Goal: Transaction & Acquisition: Purchase product/service

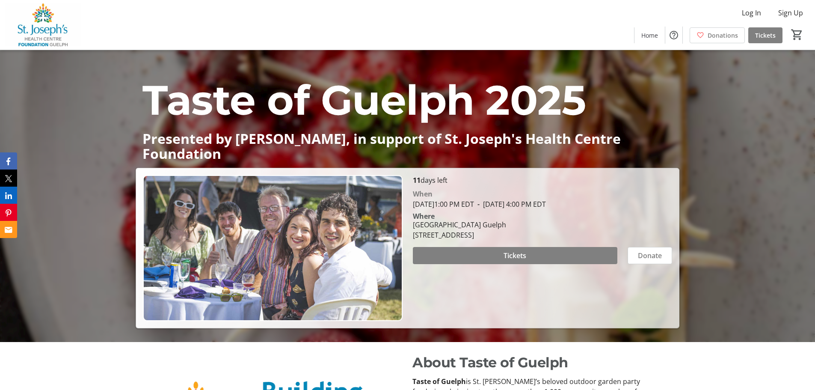
scroll to position [86, 0]
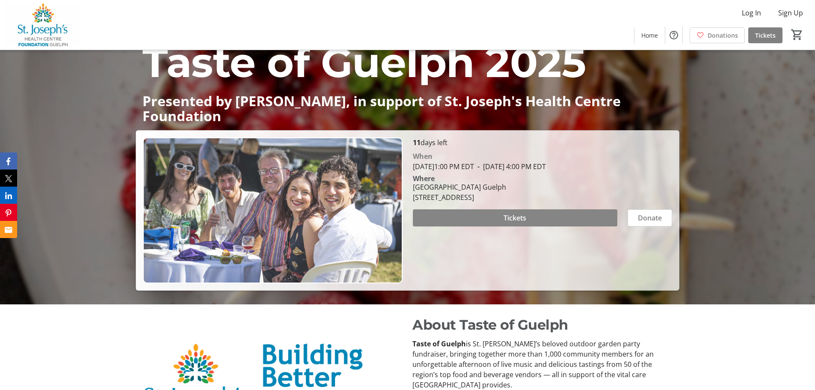
click at [522, 210] on span at bounding box center [515, 217] width 204 height 21
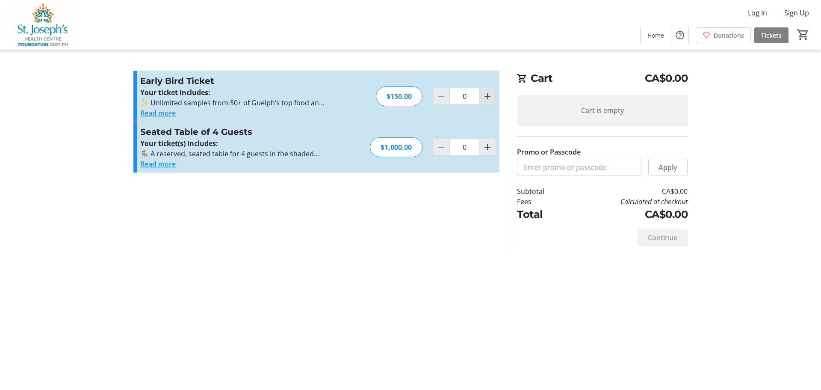
click at [486, 93] on mat-icon "Increment by one" at bounding box center [487, 96] width 10 height 10
type input "2"
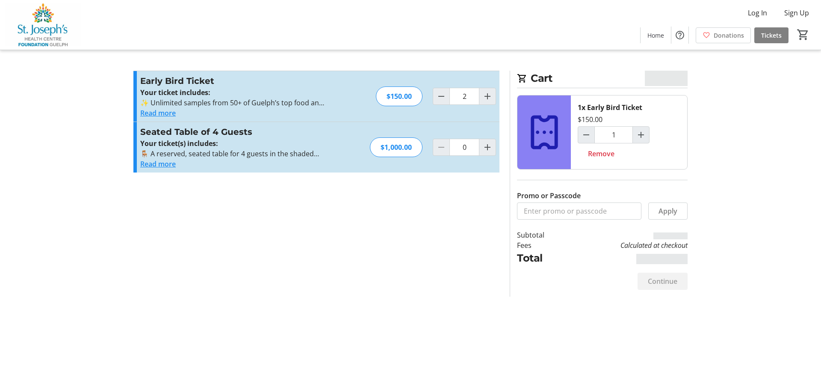
type input "2"
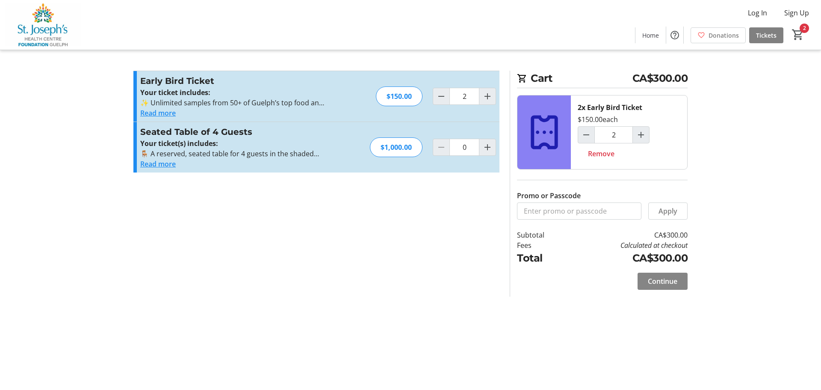
click at [670, 279] on span "Continue" at bounding box center [663, 281] width 30 height 10
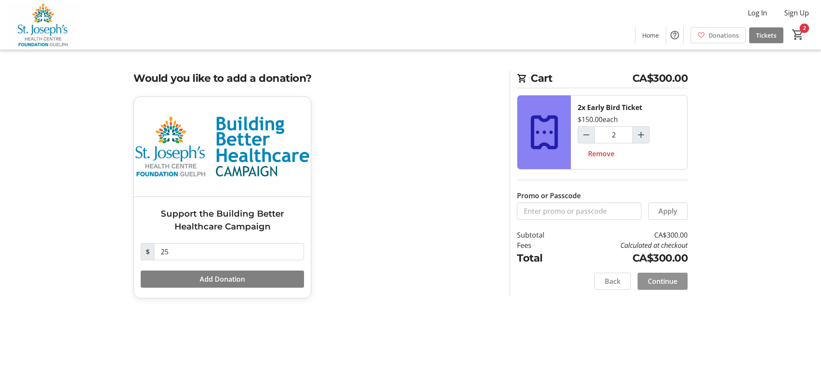
click at [673, 283] on span "Continue" at bounding box center [663, 281] width 30 height 10
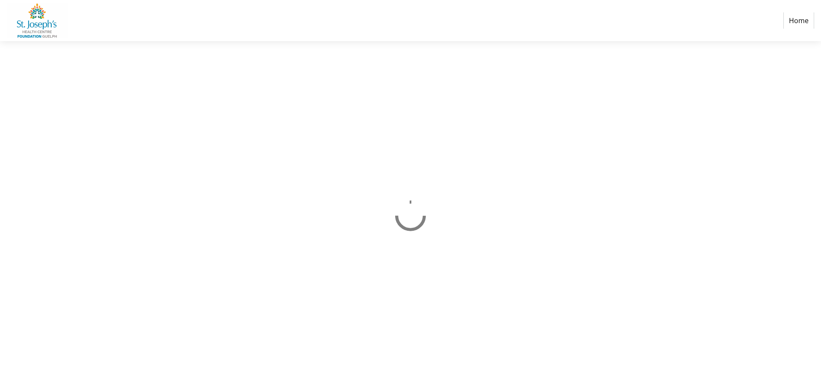
select select "CA"
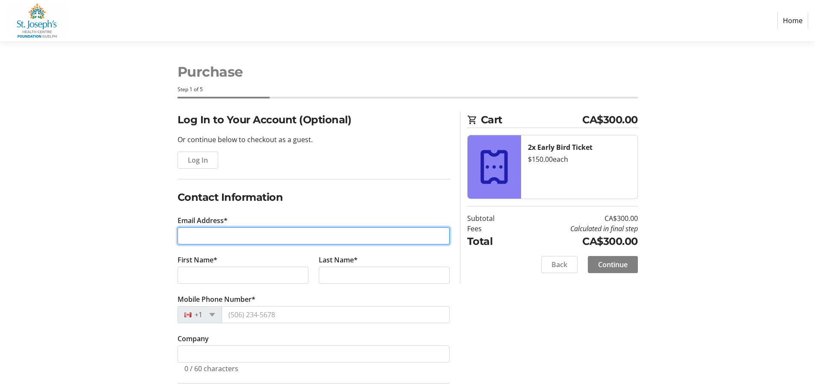
click at [230, 235] on input "Email Address*" at bounding box center [313, 235] width 272 height 17
type input "[EMAIL_ADDRESS][DOMAIN_NAME]"
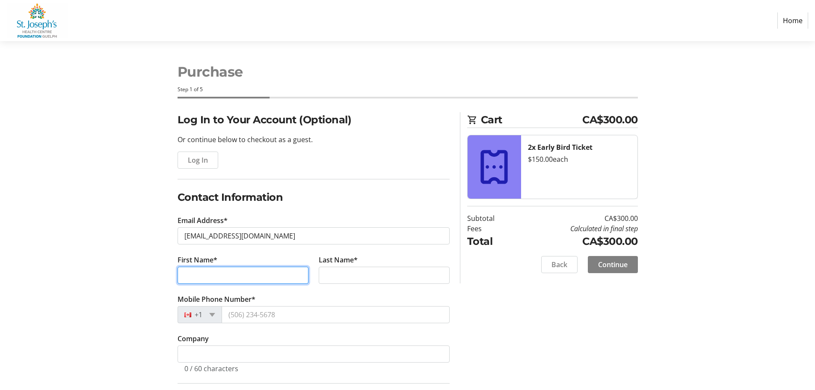
click at [208, 270] on input "First Name*" at bounding box center [242, 274] width 131 height 17
type input "r"
type input "[PERSON_NAME]"
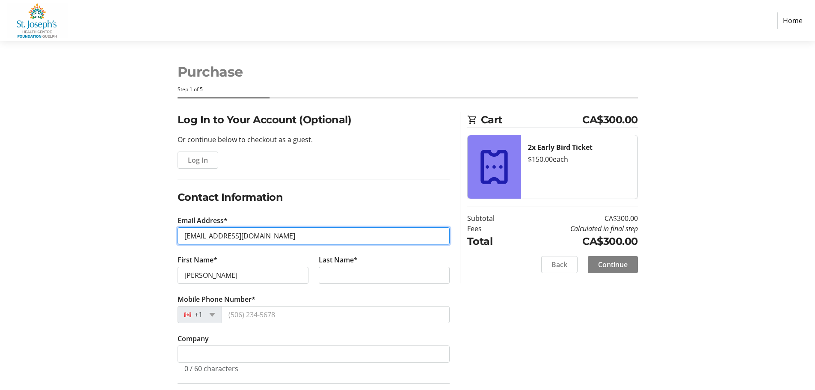
drag, startPoint x: 270, startPoint y: 237, endPoint x: 203, endPoint y: 237, distance: 66.7
click at [203, 237] on input "[EMAIL_ADDRESS][DOMAIN_NAME]" at bounding box center [313, 235] width 272 height 17
type input "[EMAIL_ADDRESS][DOMAIN_NAME]"
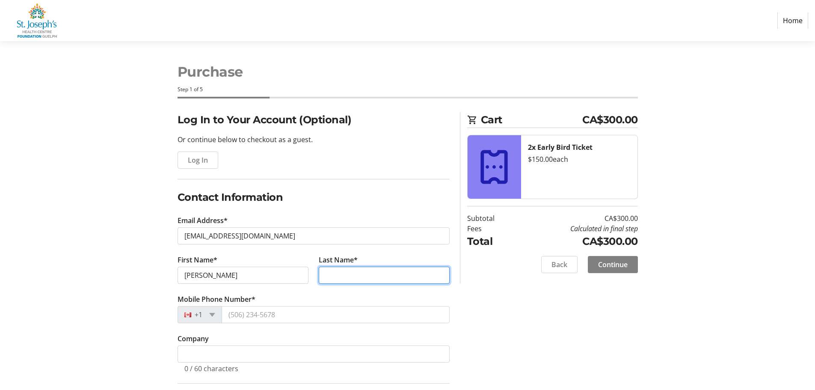
click at [325, 274] on input "Last Name*" at bounding box center [384, 274] width 131 height 17
type input "[PERSON_NAME]"
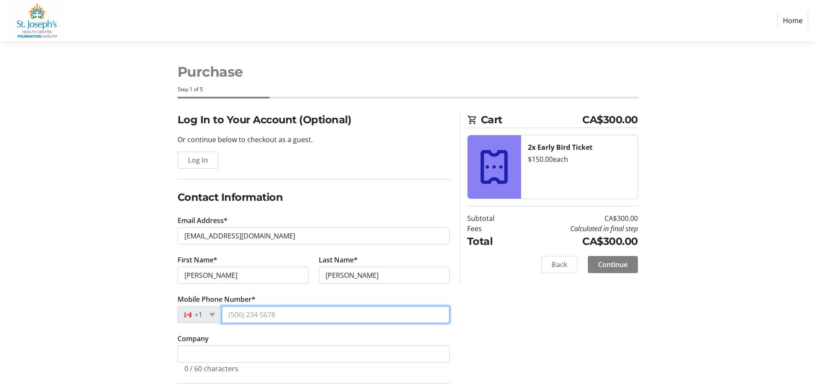
click at [243, 319] on input "Mobile Phone Number*" at bounding box center [336, 314] width 228 height 17
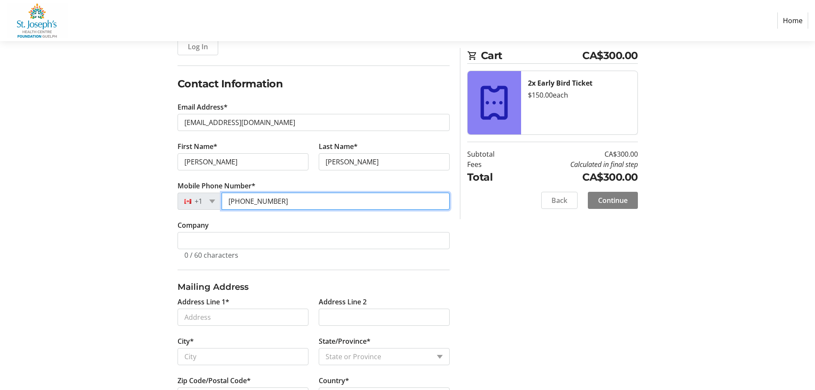
scroll to position [128, 0]
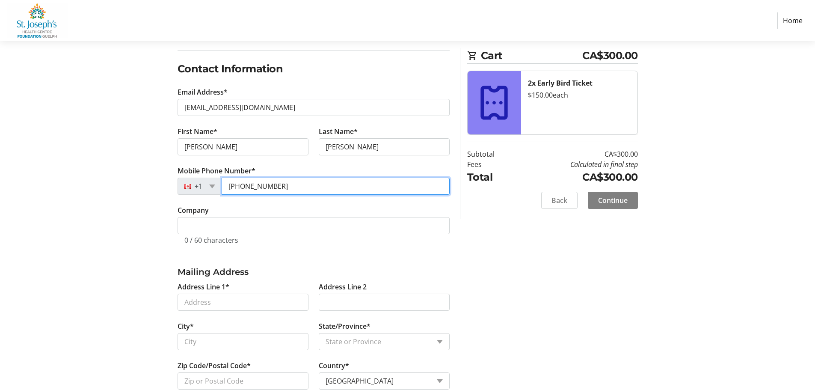
type input "[PHONE_NUMBER]"
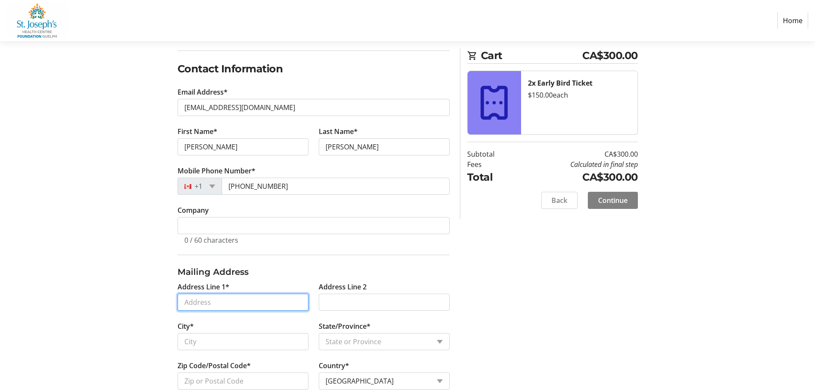
click at [222, 301] on input "Address Line 1*" at bounding box center [242, 301] width 131 height 17
type input "[STREET_ADDRESS]"
type input "Guelph"
select select "ON"
type input "N1H 6J4"
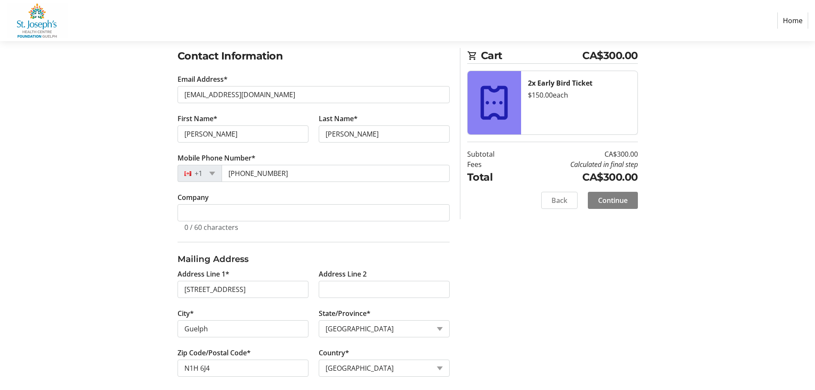
scroll to position [148, 0]
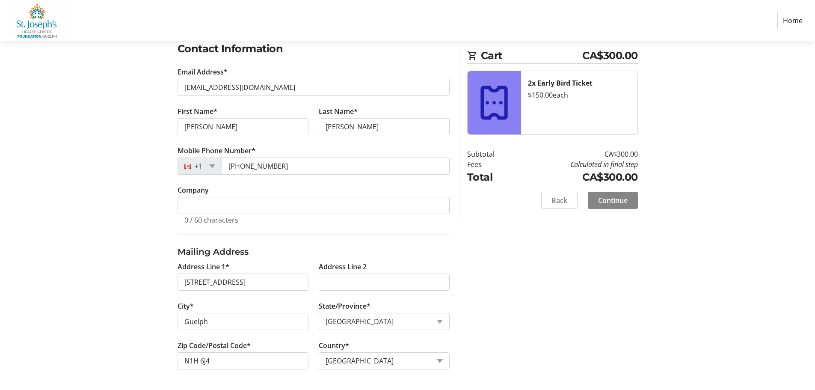
click at [617, 201] on span "Continue" at bounding box center [613, 200] width 30 height 10
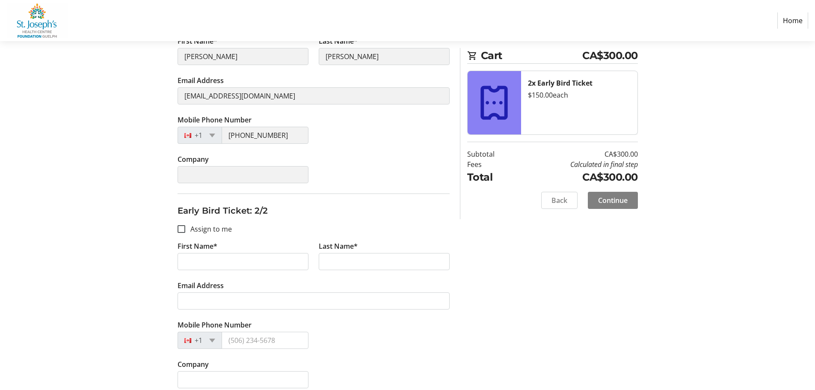
scroll to position [209, 0]
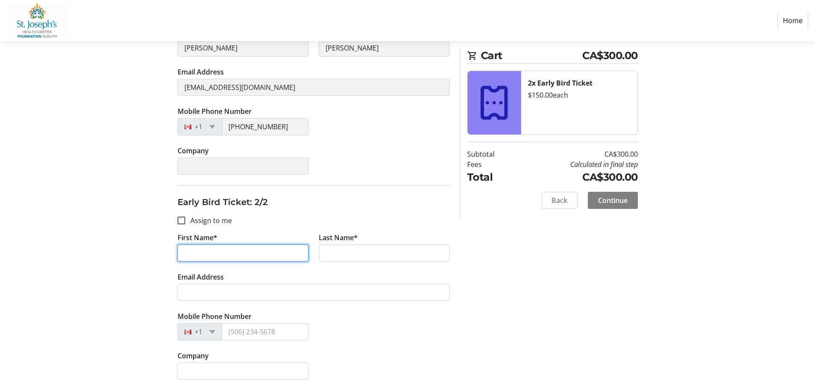
click at [202, 253] on input "First Name*" at bounding box center [242, 252] width 131 height 17
type input "[PERSON_NAME]"
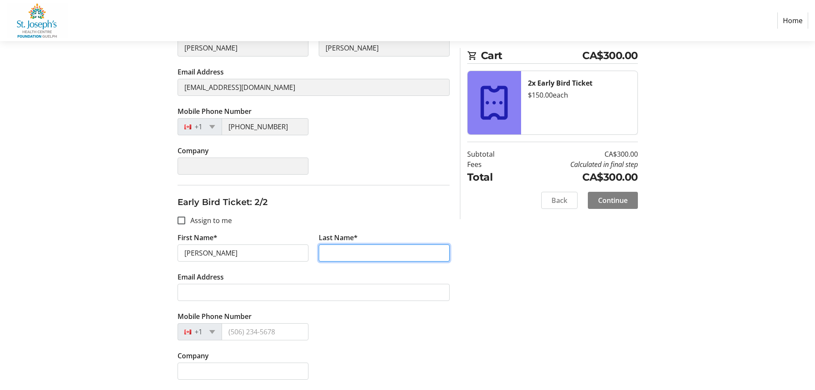
click at [331, 254] on input "Last Name*" at bounding box center [384, 252] width 131 height 17
type input "[PERSON_NAME]"
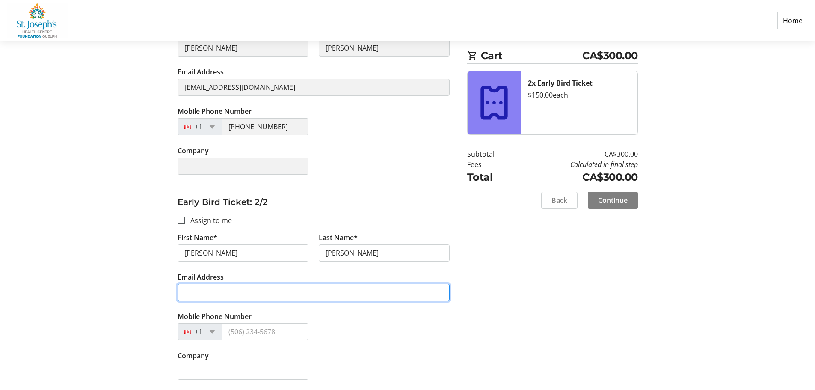
click at [204, 289] on input "Email Address" at bounding box center [313, 292] width 272 height 17
type input "[EMAIL_ADDRESS][DOMAIN_NAME]"
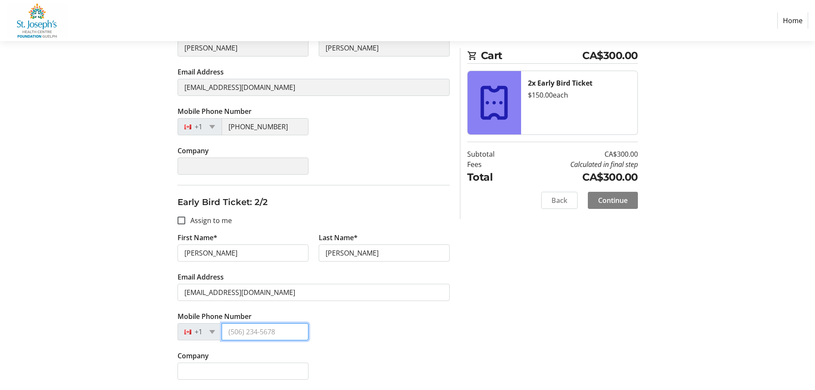
click at [234, 337] on input "Mobile Phone Number" at bounding box center [265, 331] width 87 height 17
type input "[PHONE_NUMBER]"
click at [606, 196] on span "Continue" at bounding box center [613, 200] width 30 height 10
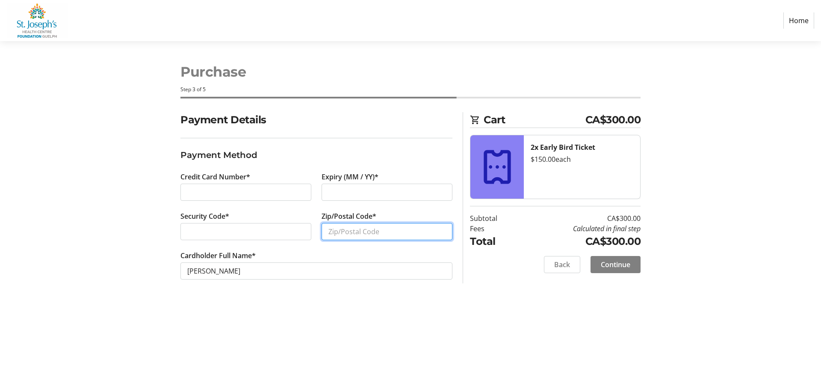
click at [356, 232] on input "Zip/Postal Code*" at bounding box center [387, 231] width 131 height 17
type input "N1H 6J4"
click at [623, 264] on span "Continue" at bounding box center [616, 264] width 30 height 10
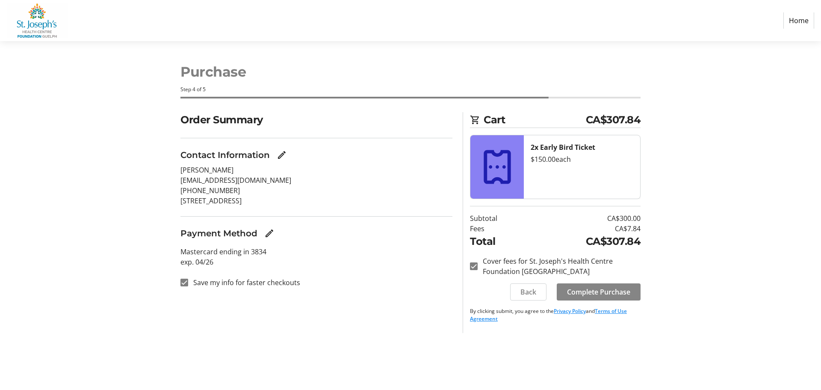
click at [596, 291] on span "Complete Purchase" at bounding box center [598, 292] width 63 height 10
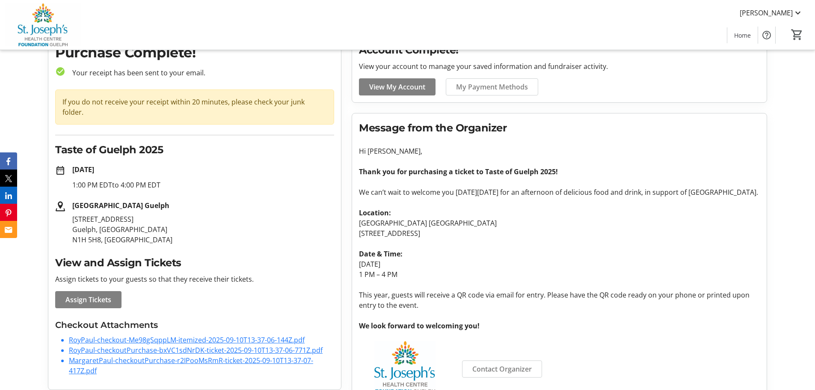
scroll to position [74, 0]
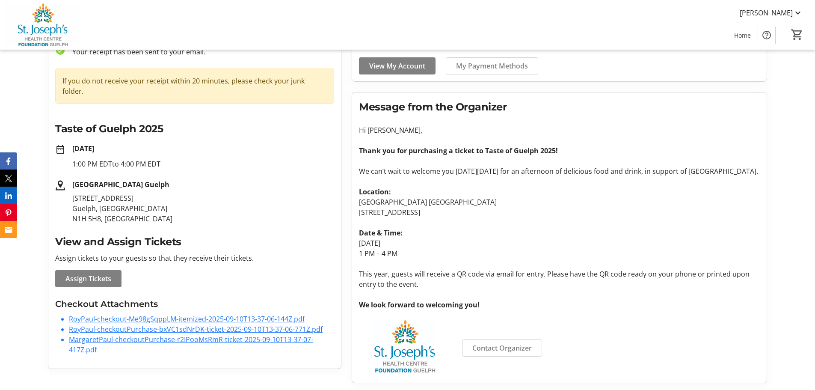
click at [206, 314] on link "RoyPaul-checkout-Me98gSqppLM-itemized-2025-09-10T13-37-06-144Z.pdf" at bounding box center [187, 318] width 236 height 9
click at [250, 324] on link "RoyPaul-checkoutPurchase-bxVC1sdNrDK-ticket-2025-09-10T13-37-06-771Z.pdf" at bounding box center [196, 328] width 254 height 9
click at [193, 334] on link "MargaretPaul-checkoutPurchase-r2IPooMsRmR-ticket-2025-09-10T13-37-07-417Z.pdf" at bounding box center [191, 344] width 244 height 20
click at [86, 273] on span "Assign Tickets" at bounding box center [88, 278] width 46 height 10
